Goal: Task Accomplishment & Management: Manage account settings

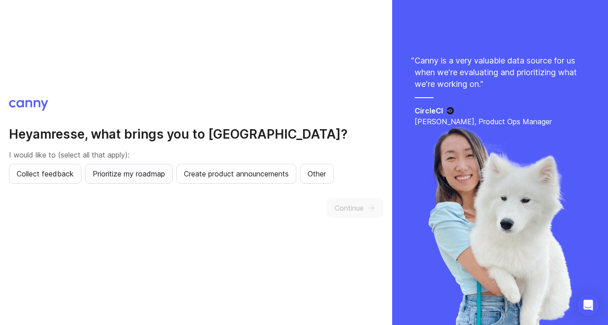
click at [167, 180] on button "Prioritize my roadmap" at bounding box center [129, 174] width 88 height 20
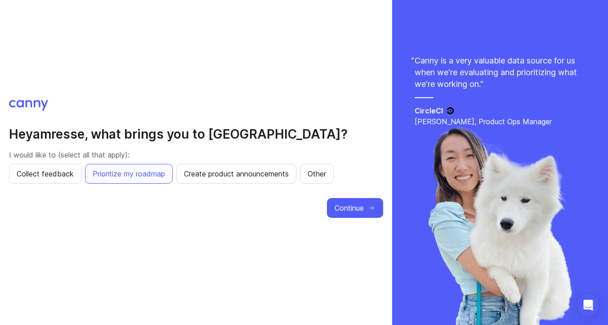
click at [319, 201] on div "Continue" at bounding box center [196, 208] width 374 height 20
click at [340, 201] on button "Continue" at bounding box center [355, 208] width 56 height 20
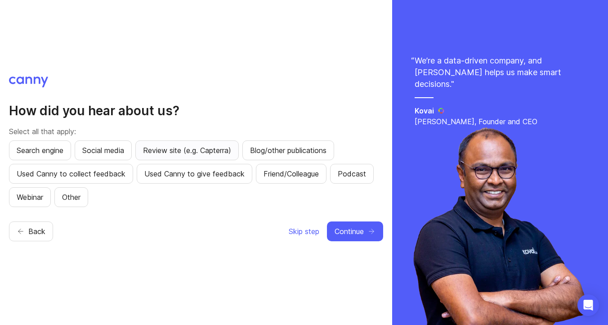
click at [178, 159] on button "Review site (e.g. Capterra)" at bounding box center [187, 150] width 104 height 20
click at [146, 183] on button "Used Canny to give feedback" at bounding box center [195, 174] width 116 height 20
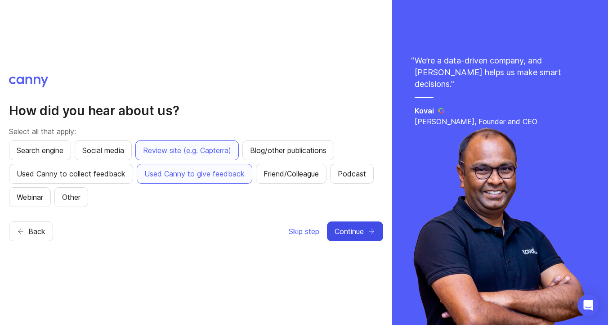
click at [367, 236] on button "Continue" at bounding box center [355, 231] width 56 height 20
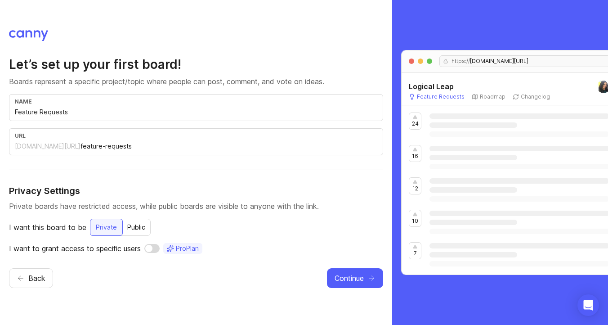
click at [164, 122] on div "name Feature Requests url [DOMAIN_NAME][URL] feature-requests" at bounding box center [196, 124] width 374 height 61
click at [154, 108] on input "Feature Requests" at bounding box center [196, 112] width 363 height 10
click at [101, 109] on input "Feature Requests" at bounding box center [196, 112] width 363 height 10
click at [154, 248] on input "checkbox" at bounding box center [151, 248] width 15 height 9
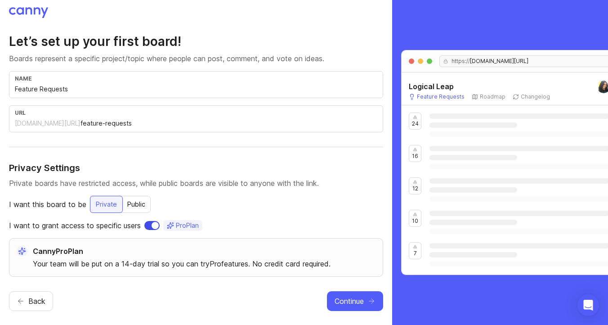
click at [153, 228] on input "checkbox" at bounding box center [151, 225] width 15 height 9
checkbox input "false"
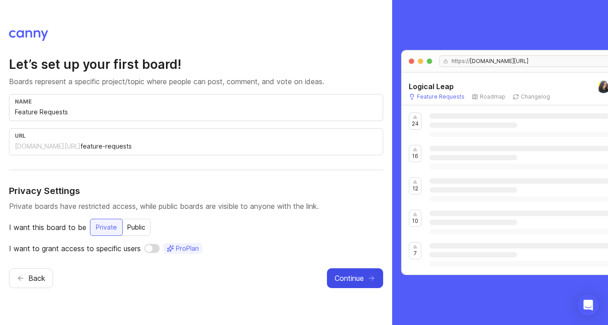
click at [363, 284] on button "Continue" at bounding box center [355, 278] width 56 height 20
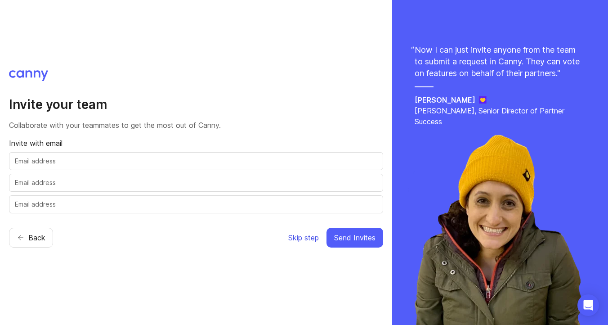
click at [317, 239] on span "Skip step" at bounding box center [303, 237] width 31 height 11
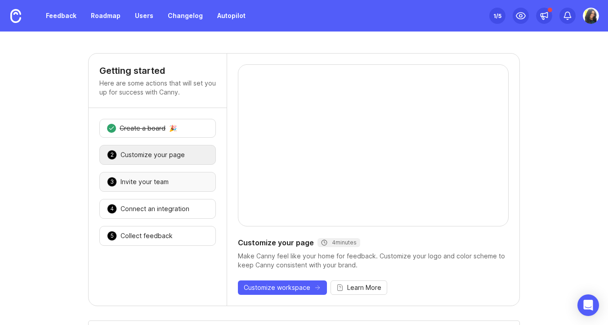
click at [160, 189] on div "3 Invite your team 🎉" at bounding box center [157, 182] width 117 height 20
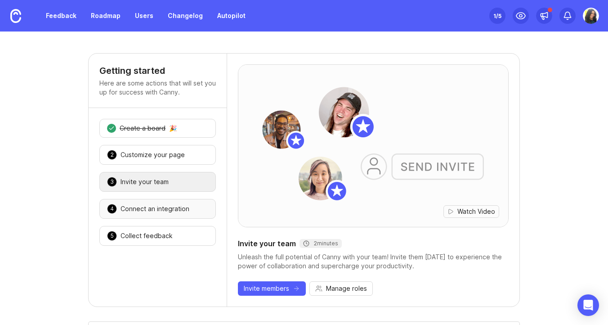
click at [160, 203] on div "4 Connect an integration 🎉" at bounding box center [157, 209] width 117 height 20
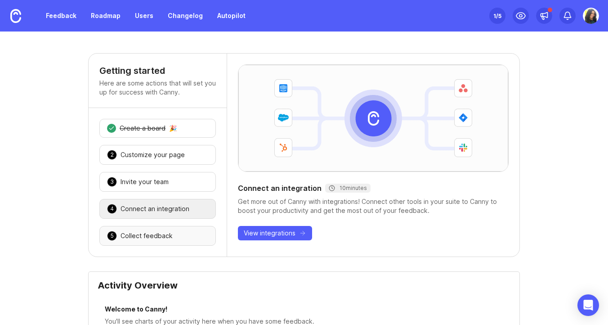
click at [158, 231] on div "Collect feedback" at bounding box center [147, 235] width 52 height 9
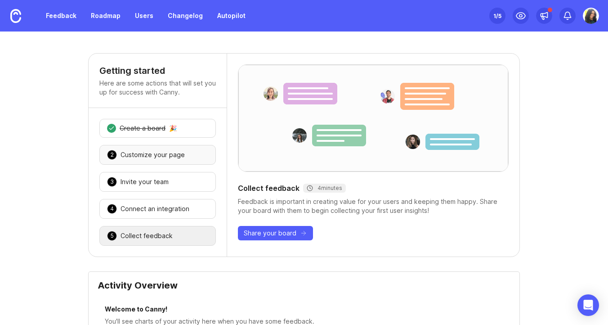
click at [158, 164] on div "2 Customize your page 🎉" at bounding box center [157, 155] width 117 height 20
